Goal: Task Accomplishment & Management: Manage account settings

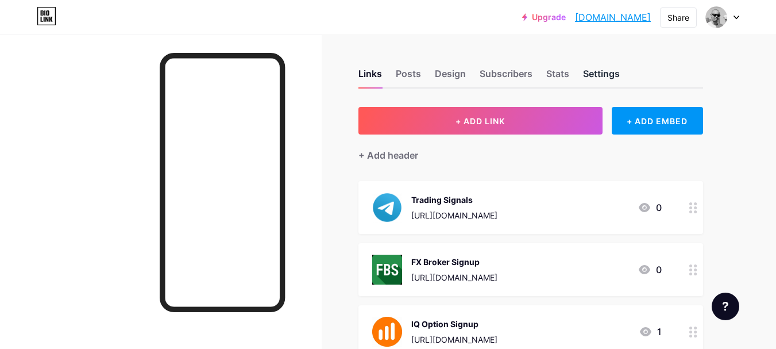
click at [599, 72] on div "Settings" at bounding box center [601, 77] width 37 height 21
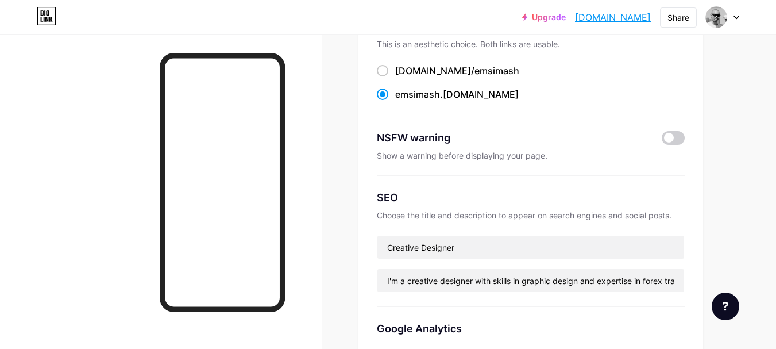
scroll to position [145, 0]
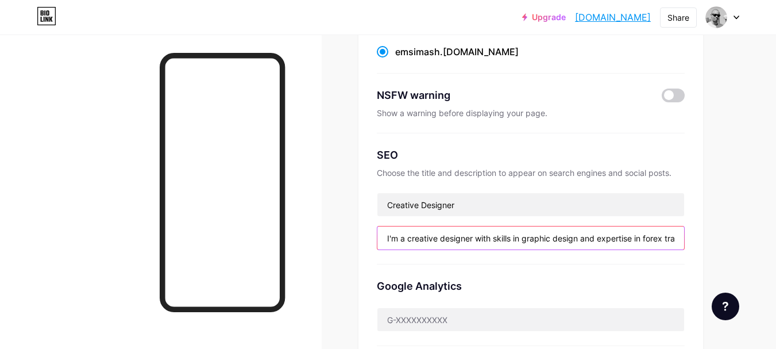
drag, startPoint x: 384, startPoint y: 237, endPoint x: 457, endPoint y: 243, distance: 73.2
click at [457, 243] on input "I'm a creative designer with skills in graphic design and expertise in forex tr…" at bounding box center [530, 237] width 307 height 23
click at [463, 238] on input "I'm a creative designer with skills in graphic design and expertise in forex tr…" at bounding box center [530, 237] width 307 height 23
drag, startPoint x: 422, startPoint y: 232, endPoint x: 460, endPoint y: 236, distance: 38.1
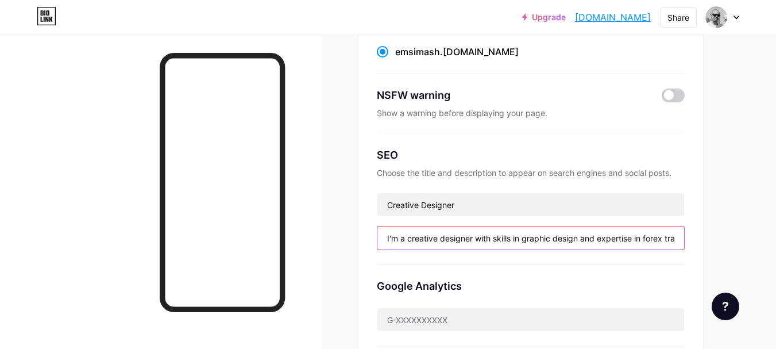
click at [460, 236] on input "I'm a creative designer with skills in graphic design and expertise in forex tr…" at bounding box center [530, 237] width 307 height 23
click at [460, 236] on input "Crafts. Tees. Graphics. Designing pieces that inspire creativity and style ever…" at bounding box center [530, 237] width 307 height 23
drag, startPoint x: 479, startPoint y: 242, endPoint x: 503, endPoint y: 242, distance: 24.7
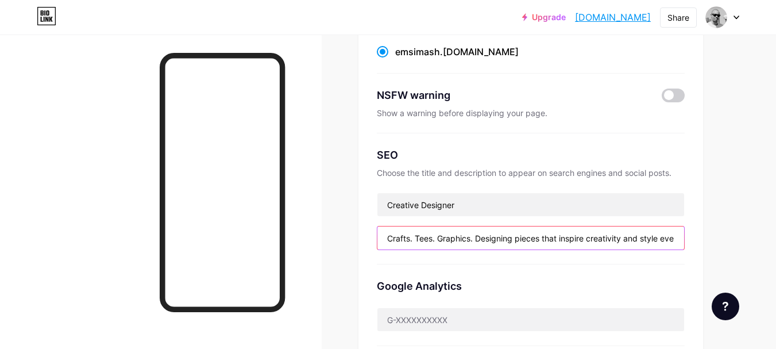
click at [503, 242] on input "Crafts. Tees. Graphics. Designing pieces that inspire creativity and style ever…" at bounding box center [530, 237] width 307 height 23
click at [558, 235] on input "Crafts. Tees. Graphics. Designing pieces that inspire creativity and style ever…" at bounding box center [530, 237] width 307 height 23
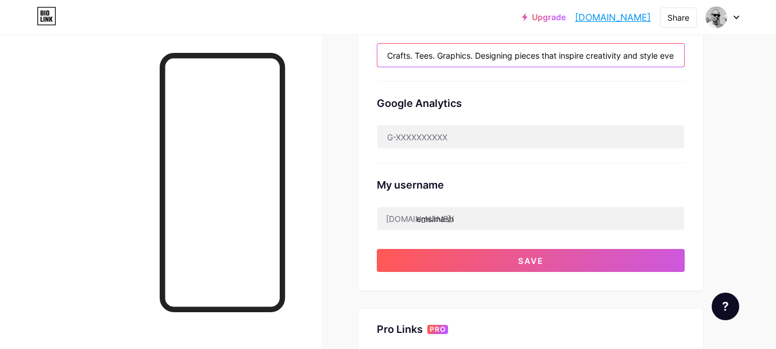
scroll to position [329, 0]
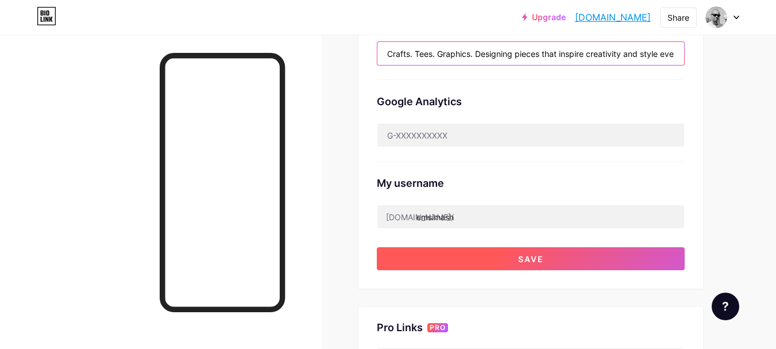
type input "Crafts. Tees. Graphics. Designing pieces that inspire creativity and style ever…"
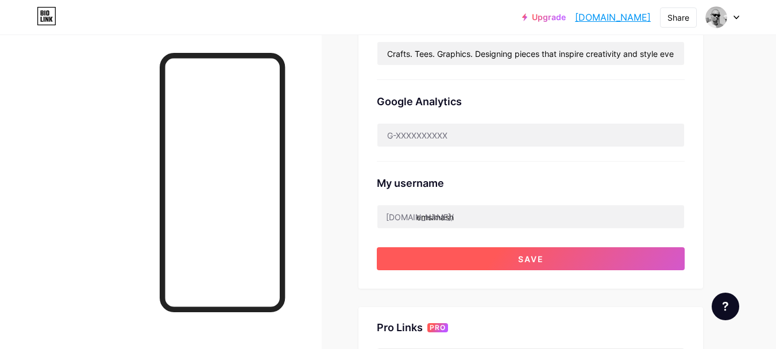
click at [549, 260] on button "Save" at bounding box center [531, 258] width 308 height 23
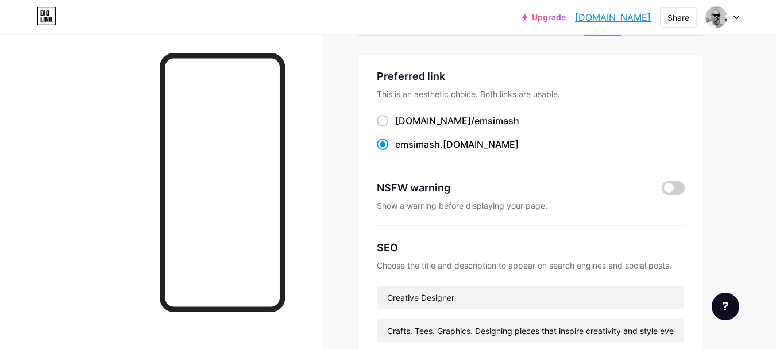
scroll to position [0, 0]
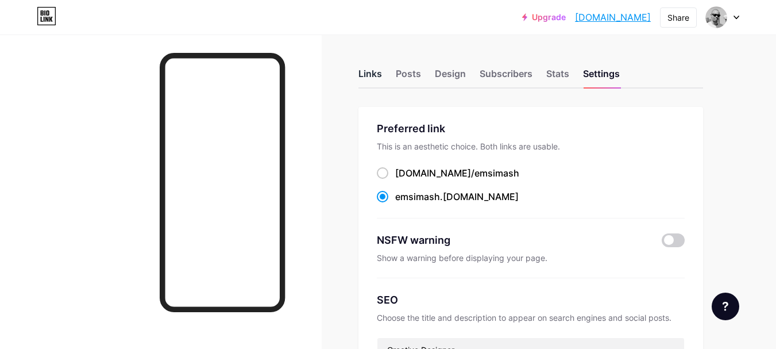
click at [372, 75] on div "Links" at bounding box center [370, 77] width 24 height 21
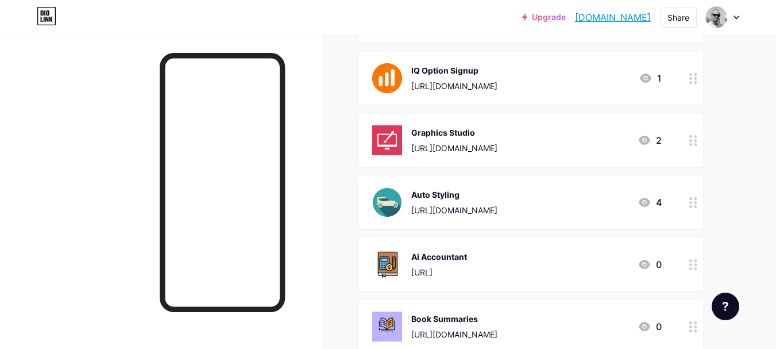
scroll to position [260, 0]
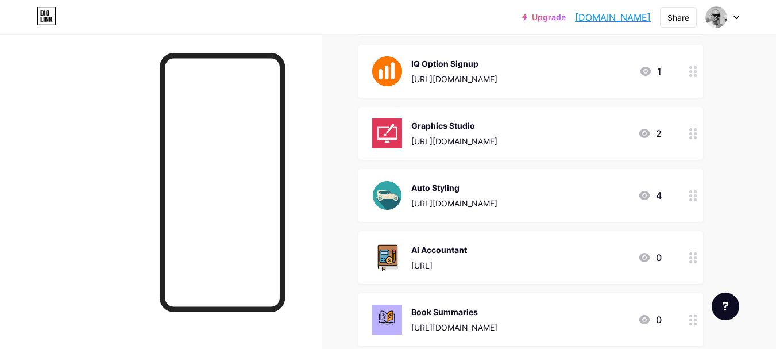
click at [469, 187] on div "Auto Styling" at bounding box center [454, 188] width 86 height 12
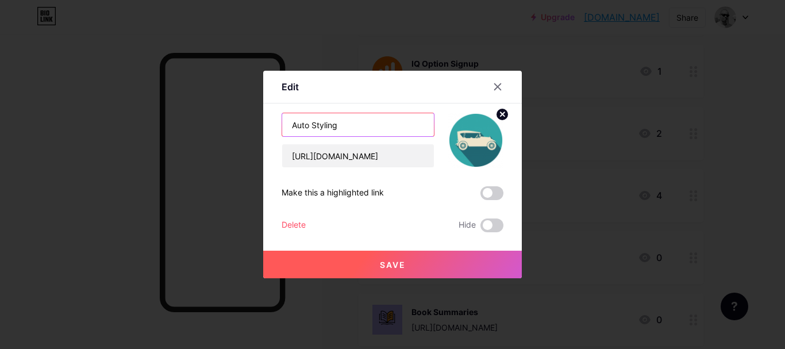
click at [346, 125] on input "Auto Styling" at bounding box center [358, 124] width 152 height 23
type input "A"
type input "Crafts, Tees, Graphics"
click at [397, 260] on span "Save" at bounding box center [393, 265] width 26 height 10
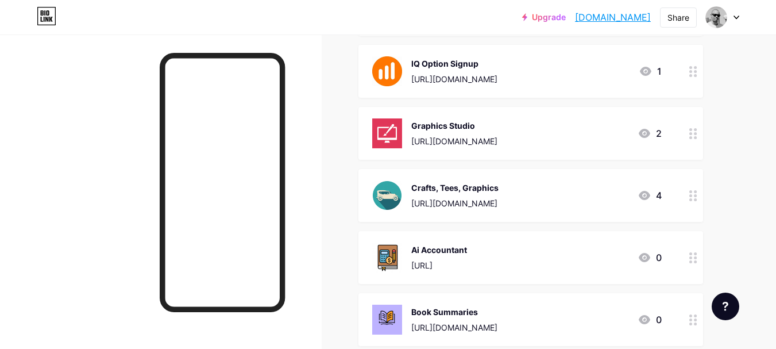
click at [469, 188] on div "Crafts, Tees, Graphics" at bounding box center [454, 188] width 87 height 12
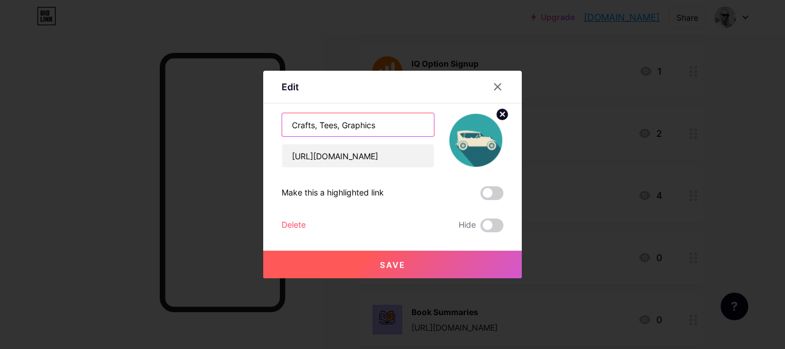
click at [381, 126] on input "Crafts, Tees, Graphics" at bounding box center [358, 124] width 152 height 23
drag, startPoint x: 381, startPoint y: 126, endPoint x: 287, endPoint y: 127, distance: 94.2
click at [287, 127] on input "Crafts, Tees, Graphics" at bounding box center [358, 124] width 152 height 23
type input "Designer Shop"
click at [395, 261] on span "Save" at bounding box center [393, 265] width 26 height 10
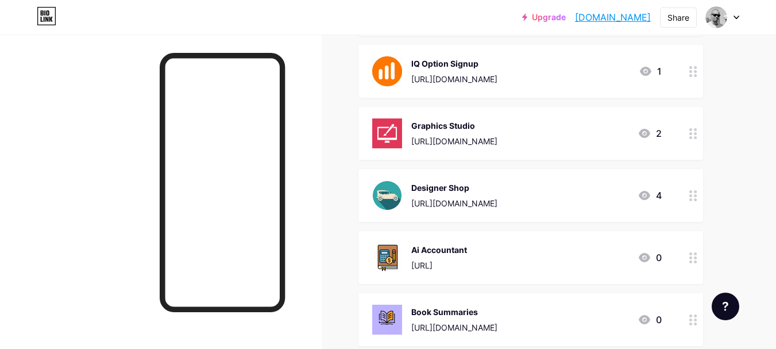
click at [498, 133] on div "Graphics Studio [URL][DOMAIN_NAME]" at bounding box center [454, 133] width 86 height 30
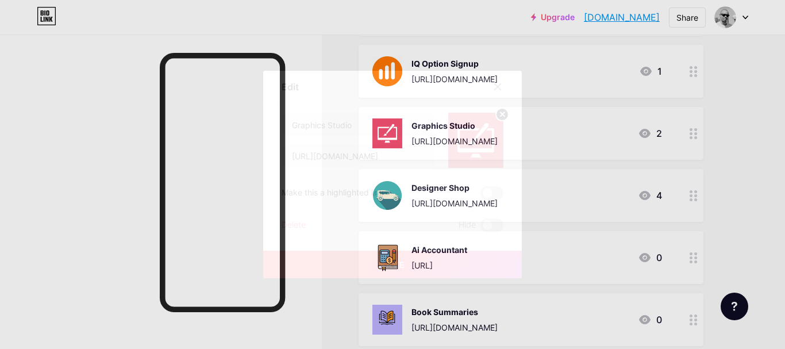
click at [294, 225] on div "Delete" at bounding box center [294, 225] width 24 height 14
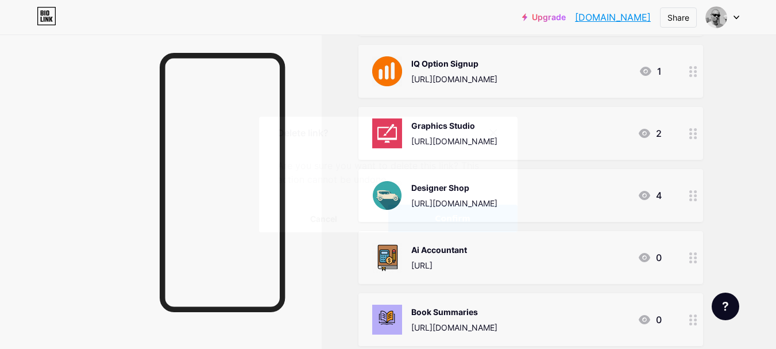
click at [443, 217] on span "Confirm" at bounding box center [453, 219] width 36 height 12
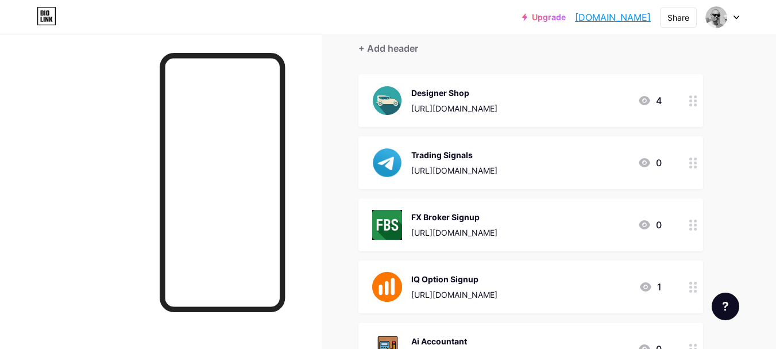
scroll to position [104, 0]
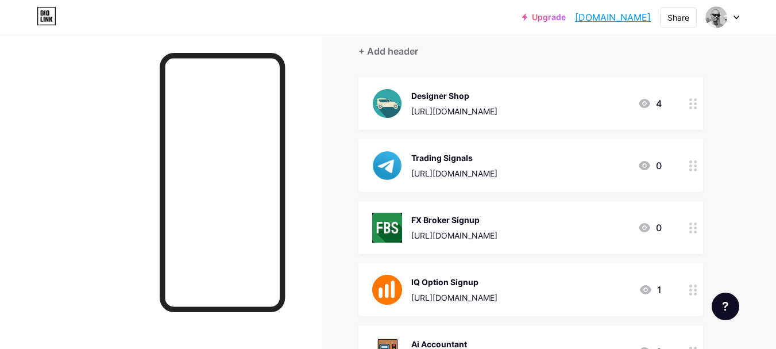
click at [493, 90] on div "Designer Shop" at bounding box center [454, 96] width 86 height 12
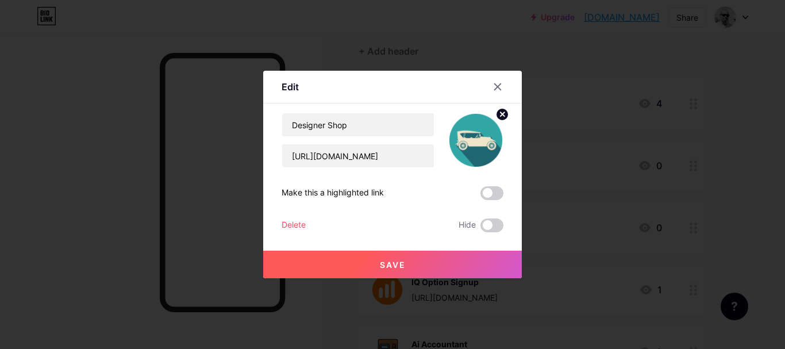
click at [501, 115] on icon at bounding box center [502, 114] width 4 height 4
click at [475, 139] on rect at bounding box center [473, 132] width 18 height 18
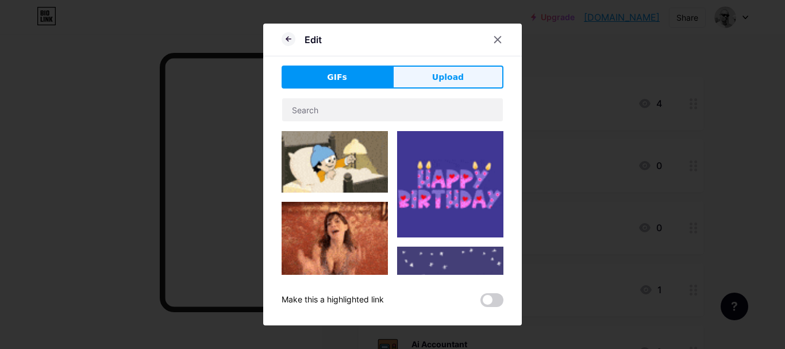
click at [449, 82] on span "Upload" at bounding box center [448, 77] width 32 height 12
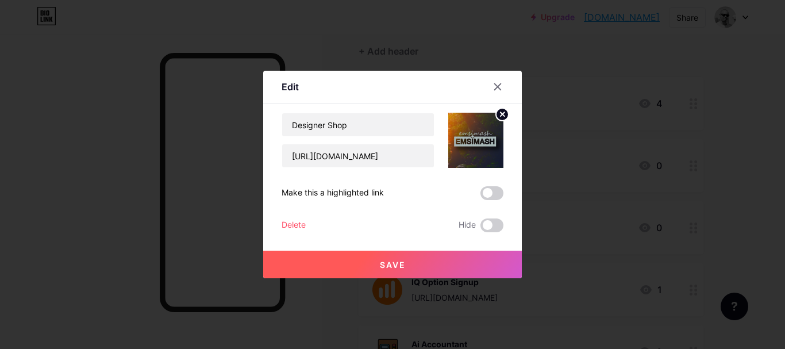
click at [396, 260] on span "Save" at bounding box center [393, 265] width 26 height 10
